Goal: Task Accomplishment & Management: Use online tool/utility

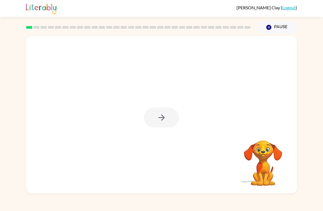
click at [162, 126] on div at bounding box center [161, 118] width 35 height 20
click at [171, 126] on button "button" at bounding box center [161, 118] width 35 height 20
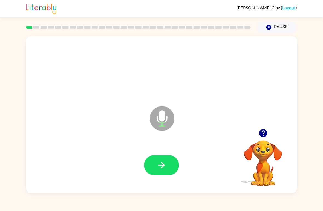
click at [162, 165] on icon "button" at bounding box center [161, 165] width 6 height 6
click at [164, 175] on button "button" at bounding box center [161, 165] width 35 height 20
click at [161, 168] on icon "button" at bounding box center [162, 166] width 10 height 10
click at [174, 168] on button "button" at bounding box center [161, 165] width 35 height 20
click at [166, 171] on button "button" at bounding box center [161, 165] width 35 height 20
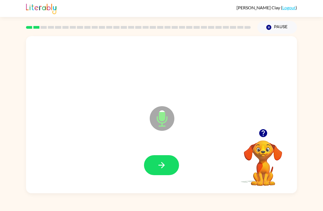
click at [160, 168] on icon "button" at bounding box center [162, 166] width 10 height 10
click at [165, 172] on button "button" at bounding box center [161, 165] width 35 height 20
click at [168, 171] on button "button" at bounding box center [161, 165] width 35 height 20
click at [156, 169] on button "button" at bounding box center [161, 165] width 35 height 20
click at [168, 171] on button "button" at bounding box center [161, 165] width 35 height 20
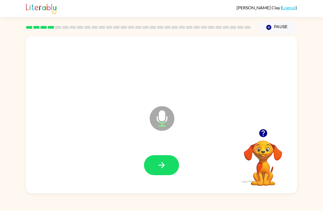
click at [152, 175] on button "button" at bounding box center [161, 165] width 35 height 20
click at [168, 157] on button "button" at bounding box center [161, 165] width 35 height 20
click at [167, 167] on button "button" at bounding box center [161, 165] width 35 height 20
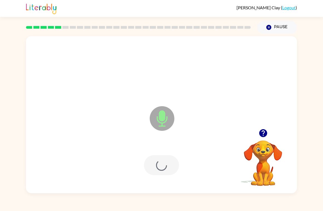
click at [167, 167] on div at bounding box center [161, 165] width 35 height 20
click at [171, 169] on button "button" at bounding box center [161, 165] width 35 height 20
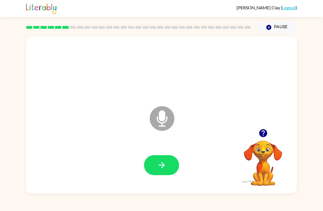
click at [168, 162] on button "button" at bounding box center [161, 165] width 35 height 20
click at [169, 174] on button "button" at bounding box center [161, 165] width 35 height 20
click at [168, 163] on button "button" at bounding box center [161, 165] width 35 height 20
click at [163, 175] on button "button" at bounding box center [161, 165] width 35 height 20
click at [257, 137] on button "button" at bounding box center [263, 133] width 14 height 14
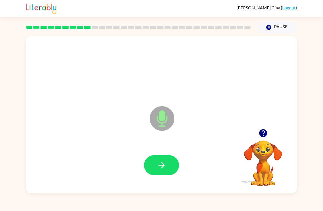
click at [170, 164] on button "button" at bounding box center [161, 165] width 35 height 20
click at [164, 154] on div at bounding box center [162, 165] width 260 height 45
click at [165, 164] on icon "button" at bounding box center [162, 166] width 10 height 10
click at [166, 170] on icon "button" at bounding box center [162, 166] width 10 height 10
click at [167, 168] on button "button" at bounding box center [161, 165] width 35 height 20
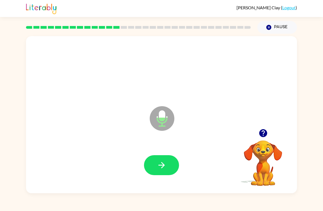
click at [169, 170] on button "button" at bounding box center [161, 165] width 35 height 20
click at [163, 185] on div at bounding box center [162, 165] width 260 height 45
click at [168, 173] on button "button" at bounding box center [161, 165] width 35 height 20
click at [165, 168] on icon "button" at bounding box center [162, 166] width 10 height 10
click at [170, 168] on button "button" at bounding box center [161, 165] width 35 height 20
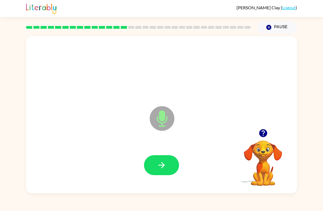
click at [155, 169] on button "button" at bounding box center [161, 165] width 35 height 20
click at [171, 148] on div at bounding box center [162, 165] width 260 height 45
click at [178, 169] on button "button" at bounding box center [161, 165] width 35 height 20
click at [170, 174] on button "button" at bounding box center [161, 165] width 35 height 20
click at [154, 165] on button "button" at bounding box center [161, 165] width 35 height 20
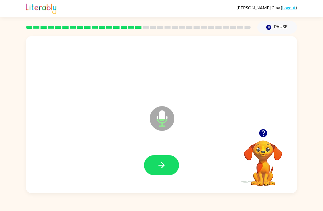
click at [165, 168] on icon "button" at bounding box center [162, 166] width 10 height 10
click at [171, 174] on button "button" at bounding box center [161, 165] width 35 height 20
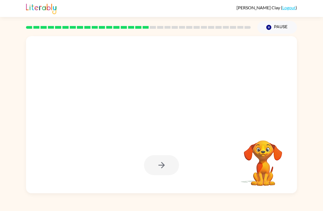
click at [278, 27] on button "Pause Pause" at bounding box center [277, 27] width 40 height 13
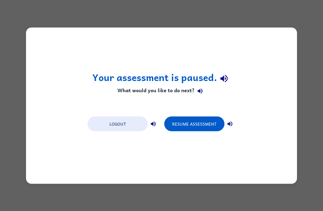
click at [320, 167] on div "Your assessment is paused. What would you like to do next? Logout Resume Assess…" at bounding box center [161, 105] width 323 height 211
click at [197, 117] on button "Resume Assessment" at bounding box center [194, 123] width 60 height 15
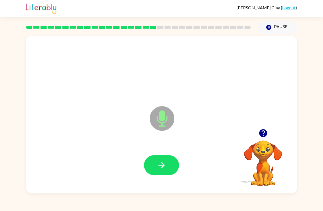
click at [164, 174] on button "button" at bounding box center [161, 165] width 35 height 20
click at [166, 170] on icon "button" at bounding box center [162, 166] width 10 height 10
click at [165, 172] on button "button" at bounding box center [161, 165] width 35 height 20
click at [166, 175] on button "button" at bounding box center [161, 165] width 35 height 20
click at [165, 163] on icon "button" at bounding box center [162, 166] width 10 height 10
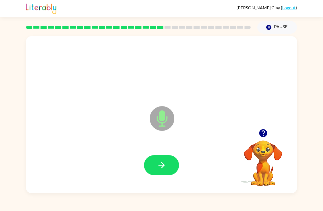
click at [162, 170] on icon "button" at bounding box center [162, 166] width 10 height 10
click at [161, 174] on button "button" at bounding box center [161, 165] width 35 height 20
click at [170, 169] on button "button" at bounding box center [161, 165] width 35 height 20
click at [172, 166] on button "button" at bounding box center [161, 165] width 35 height 20
click at [166, 168] on icon "button" at bounding box center [162, 166] width 10 height 10
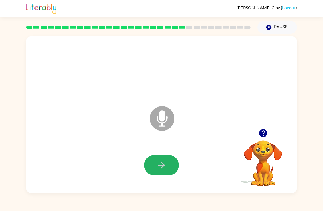
click at [163, 157] on button "button" at bounding box center [161, 165] width 35 height 20
click at [159, 168] on icon "button" at bounding box center [162, 166] width 10 height 10
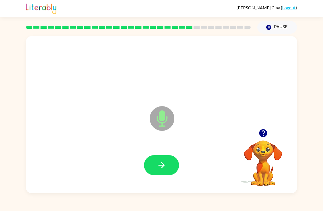
click at [165, 162] on icon "button" at bounding box center [162, 166] width 10 height 10
click at [167, 161] on button "button" at bounding box center [161, 165] width 35 height 20
click at [163, 166] on icon "button" at bounding box center [162, 166] width 10 height 10
click at [163, 163] on icon "button" at bounding box center [162, 166] width 10 height 10
click at [170, 172] on button "button" at bounding box center [161, 165] width 35 height 20
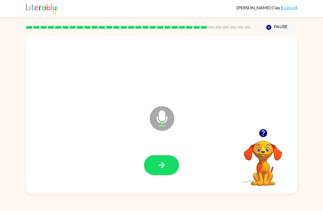
click at [158, 171] on button "button" at bounding box center [161, 165] width 35 height 20
click at [168, 170] on button "button" at bounding box center [161, 165] width 35 height 20
click at [171, 163] on button "button" at bounding box center [161, 165] width 35 height 20
click at [164, 168] on icon "button" at bounding box center [162, 166] width 10 height 10
click at [159, 167] on icon "button" at bounding box center [162, 166] width 10 height 10
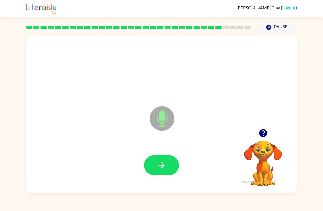
click at [161, 164] on icon "button" at bounding box center [162, 166] width 10 height 10
click at [165, 169] on icon "button" at bounding box center [162, 166] width 10 height 10
click at [164, 159] on button "button" at bounding box center [161, 165] width 35 height 20
click at [164, 167] on icon "button" at bounding box center [161, 165] width 6 height 6
click at [164, 168] on icon "button" at bounding box center [162, 166] width 10 height 10
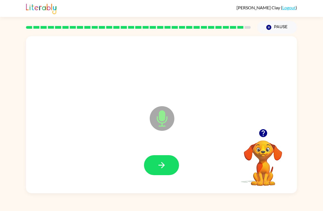
click at [165, 175] on button "button" at bounding box center [161, 165] width 35 height 20
click at [166, 173] on button "button" at bounding box center [161, 165] width 35 height 20
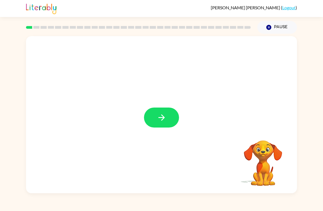
click at [154, 119] on button "button" at bounding box center [161, 118] width 35 height 20
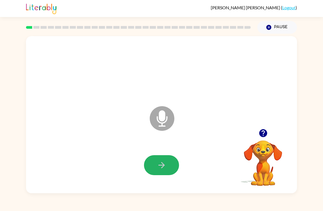
click at [157, 170] on icon "button" at bounding box center [162, 166] width 10 height 10
click at [159, 168] on icon "button" at bounding box center [162, 166] width 10 height 10
click at [161, 168] on icon "button" at bounding box center [162, 166] width 10 height 10
click at [159, 163] on icon "button" at bounding box center [162, 166] width 10 height 10
click at [162, 170] on icon "button" at bounding box center [162, 166] width 10 height 10
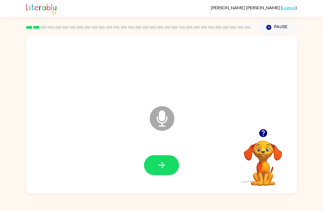
click at [158, 164] on icon "button" at bounding box center [162, 166] width 10 height 10
click at [149, 164] on button "button" at bounding box center [161, 165] width 35 height 20
click at [157, 165] on icon "button" at bounding box center [162, 166] width 10 height 10
click at [158, 167] on icon "button" at bounding box center [162, 166] width 10 height 10
click at [154, 167] on button "button" at bounding box center [161, 165] width 35 height 20
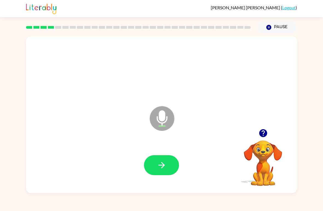
click at [164, 164] on icon "button" at bounding box center [162, 166] width 10 height 10
click at [165, 169] on icon "button" at bounding box center [162, 166] width 10 height 10
click at [168, 174] on button "button" at bounding box center [161, 165] width 35 height 20
click at [161, 168] on icon "button" at bounding box center [162, 166] width 10 height 10
click at [158, 168] on icon "button" at bounding box center [162, 166] width 10 height 10
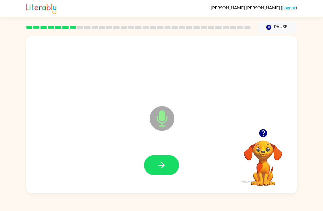
click at [168, 167] on button "button" at bounding box center [161, 165] width 35 height 20
click at [165, 167] on icon "button" at bounding box center [162, 166] width 10 height 10
click at [163, 168] on icon "button" at bounding box center [162, 166] width 10 height 10
click at [168, 163] on button "button" at bounding box center [161, 165] width 35 height 20
click at [171, 165] on button "button" at bounding box center [161, 165] width 35 height 20
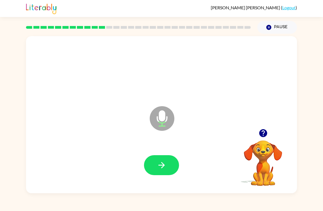
click at [166, 164] on icon "button" at bounding box center [162, 166] width 10 height 10
click at [162, 167] on icon "button" at bounding box center [162, 166] width 10 height 10
click at [153, 161] on button "button" at bounding box center [161, 165] width 35 height 20
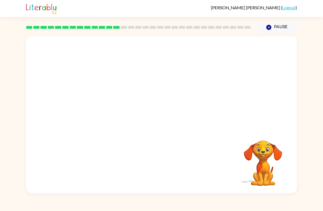
click at [268, 159] on video "Your browser must support playing .mp4 files to use Literably. Please try using…" at bounding box center [263, 159] width 55 height 55
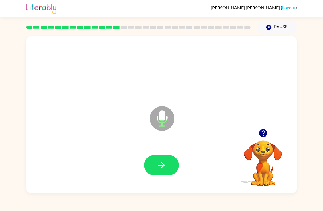
click at [166, 164] on icon "button" at bounding box center [162, 166] width 10 height 10
click at [156, 164] on button "button" at bounding box center [161, 165] width 35 height 20
click at [167, 171] on button "button" at bounding box center [161, 165] width 35 height 20
click at [156, 166] on button "button" at bounding box center [161, 165] width 35 height 20
click at [161, 168] on icon "button" at bounding box center [162, 166] width 10 height 10
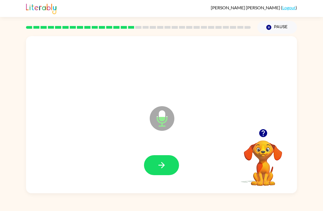
click at [159, 162] on icon "button" at bounding box center [162, 166] width 10 height 10
click at [169, 162] on button "button" at bounding box center [161, 165] width 35 height 20
click at [167, 161] on button "button" at bounding box center [161, 165] width 35 height 20
click at [172, 166] on button "button" at bounding box center [161, 165] width 35 height 20
click at [172, 170] on button "button" at bounding box center [161, 165] width 35 height 20
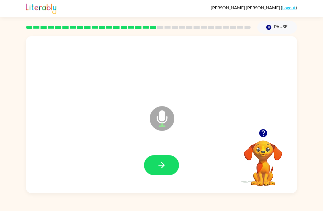
click at [170, 163] on button "button" at bounding box center [161, 165] width 35 height 20
click at [163, 165] on icon "button" at bounding box center [162, 166] width 10 height 10
click at [167, 168] on button "button" at bounding box center [161, 165] width 35 height 20
click at [164, 160] on button "button" at bounding box center [161, 165] width 35 height 20
click at [166, 165] on icon "button" at bounding box center [162, 166] width 10 height 10
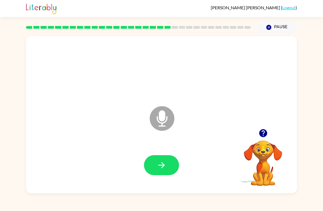
click at [156, 166] on button "button" at bounding box center [161, 165] width 35 height 20
click at [152, 161] on button "button" at bounding box center [161, 165] width 35 height 20
click at [158, 168] on icon "button" at bounding box center [162, 166] width 10 height 10
click at [158, 162] on icon "button" at bounding box center [162, 166] width 10 height 10
click at [158, 165] on icon "button" at bounding box center [162, 166] width 10 height 10
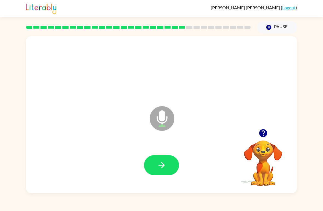
click at [153, 169] on button "button" at bounding box center [161, 165] width 35 height 20
click at [150, 166] on button "button" at bounding box center [161, 165] width 35 height 20
click at [161, 167] on icon "button" at bounding box center [162, 166] width 10 height 10
click at [161, 169] on icon "button" at bounding box center [162, 166] width 10 height 10
click at [151, 161] on button "button" at bounding box center [161, 165] width 35 height 20
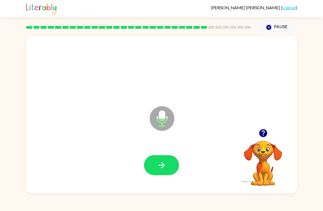
click at [164, 167] on icon "button" at bounding box center [162, 166] width 10 height 10
click at [164, 164] on icon "button" at bounding box center [162, 166] width 10 height 10
click at [166, 167] on icon "button" at bounding box center [162, 166] width 10 height 10
click at [161, 166] on icon "button" at bounding box center [162, 166] width 10 height 10
click at [154, 163] on button "button" at bounding box center [161, 165] width 35 height 20
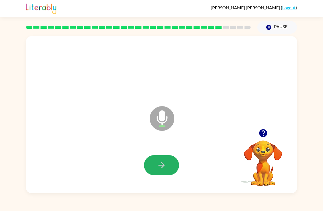
click at [164, 168] on icon "button" at bounding box center [162, 166] width 10 height 10
click at [158, 163] on icon "button" at bounding box center [162, 166] width 10 height 10
click at [154, 167] on button "button" at bounding box center [161, 165] width 35 height 20
click at [167, 164] on button "button" at bounding box center [161, 165] width 35 height 20
click at [158, 169] on icon "button" at bounding box center [162, 166] width 10 height 10
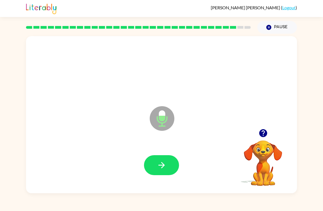
click at [157, 168] on icon "button" at bounding box center [162, 166] width 10 height 10
click at [157, 166] on icon "button" at bounding box center [162, 166] width 10 height 10
click at [156, 179] on div at bounding box center [162, 165] width 260 height 45
click at [150, 159] on button "button" at bounding box center [161, 165] width 35 height 20
click at [159, 171] on button "button" at bounding box center [161, 165] width 35 height 20
